Goal: Information Seeking & Learning: Find specific fact

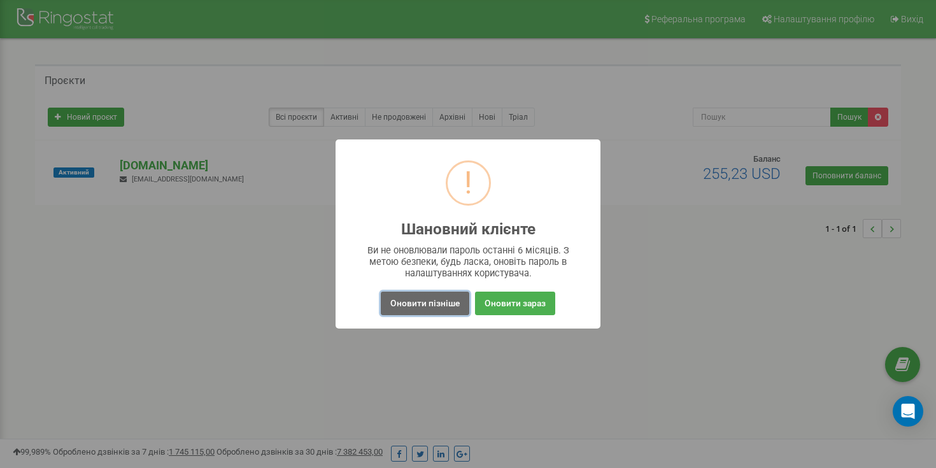
click at [424, 307] on button "Оновити пізніше" at bounding box center [425, 304] width 88 height 24
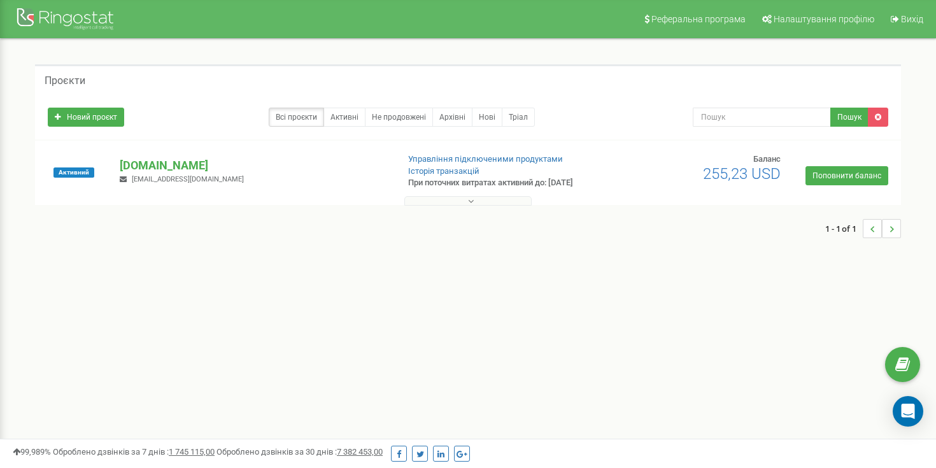
click at [472, 201] on icon at bounding box center [471, 201] width 6 height 9
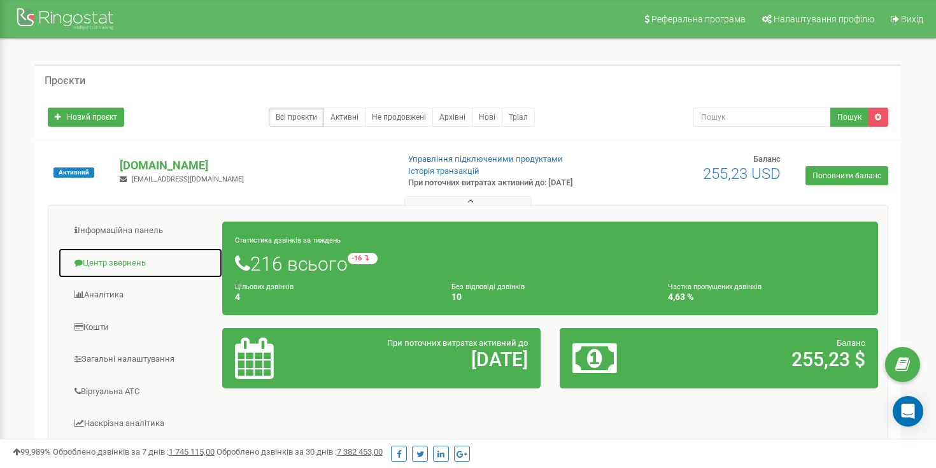
click at [113, 262] on link "Центр звернень" at bounding box center [140, 263] width 165 height 31
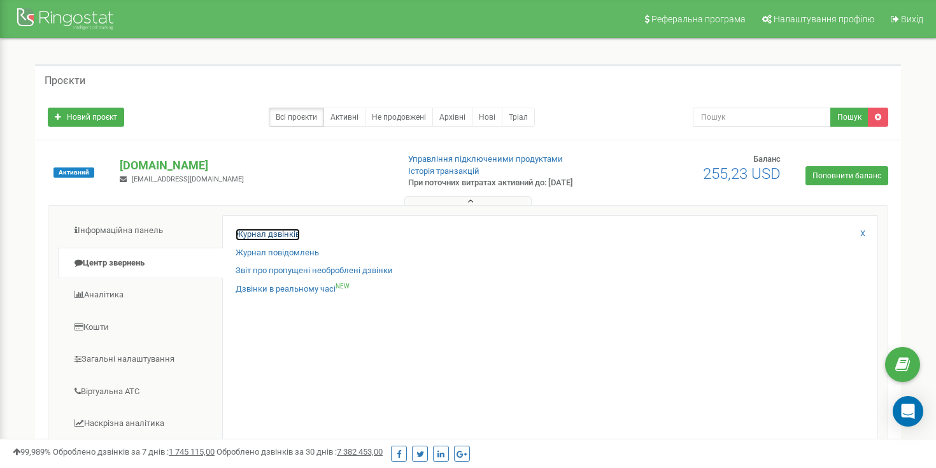
click at [255, 239] on link "Журнал дзвінків" at bounding box center [268, 235] width 64 height 12
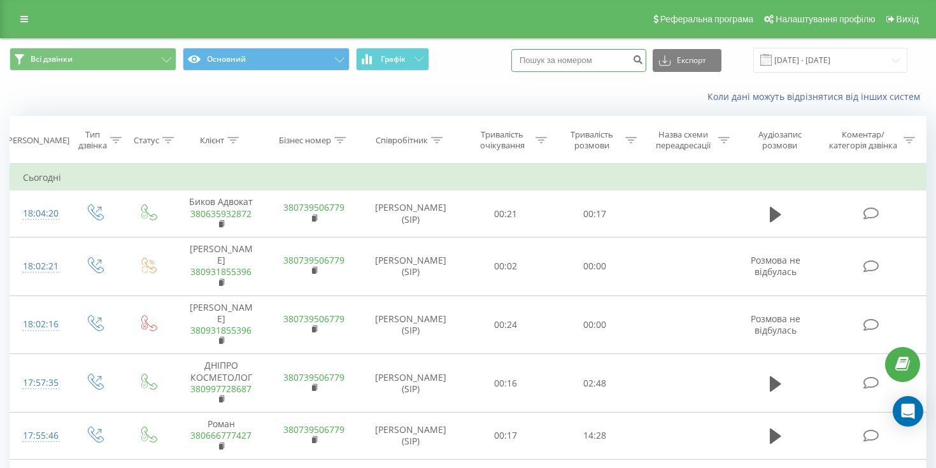
click at [573, 64] on input at bounding box center [578, 60] width 135 height 23
click at [590, 59] on input at bounding box center [578, 60] width 135 height 23
click at [450, 138] on div "Співробітник" at bounding box center [410, 140] width 100 height 11
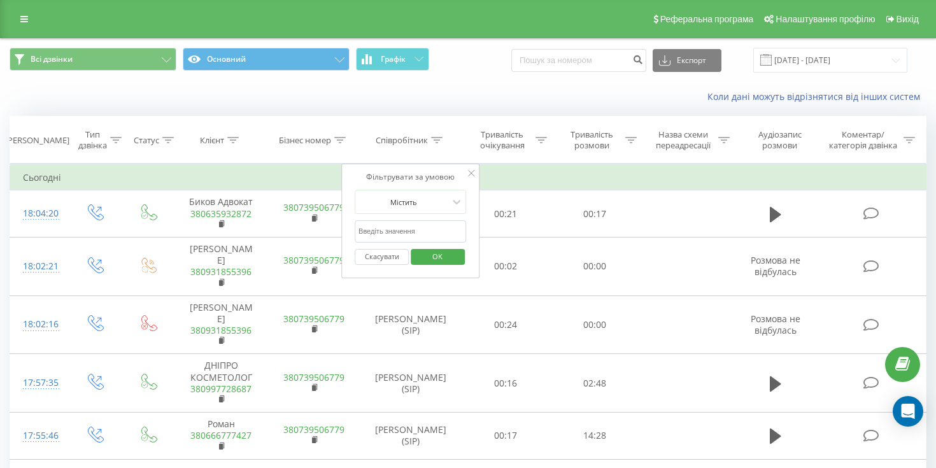
click at [400, 225] on input "text" at bounding box center [411, 231] width 112 height 22
type input "савін"
click button "OK" at bounding box center [438, 257] width 54 height 16
